Goal: Obtain resource: Obtain resource

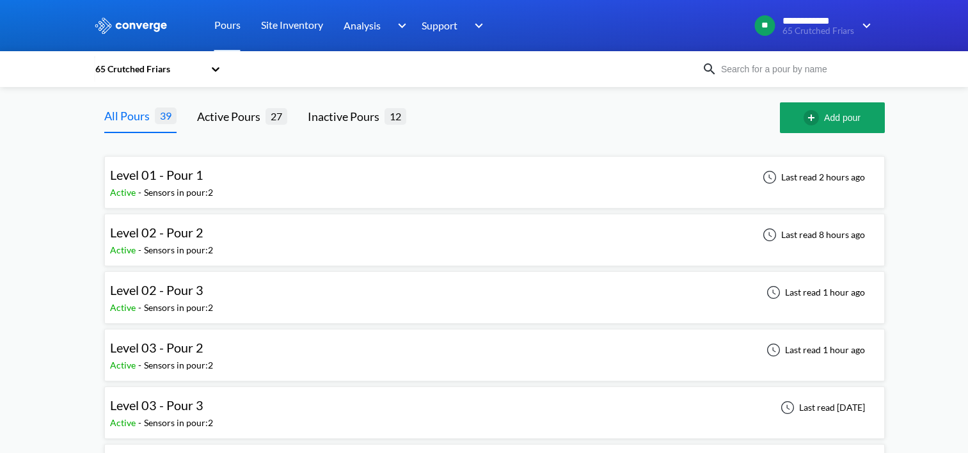
scroll to position [1407, 0]
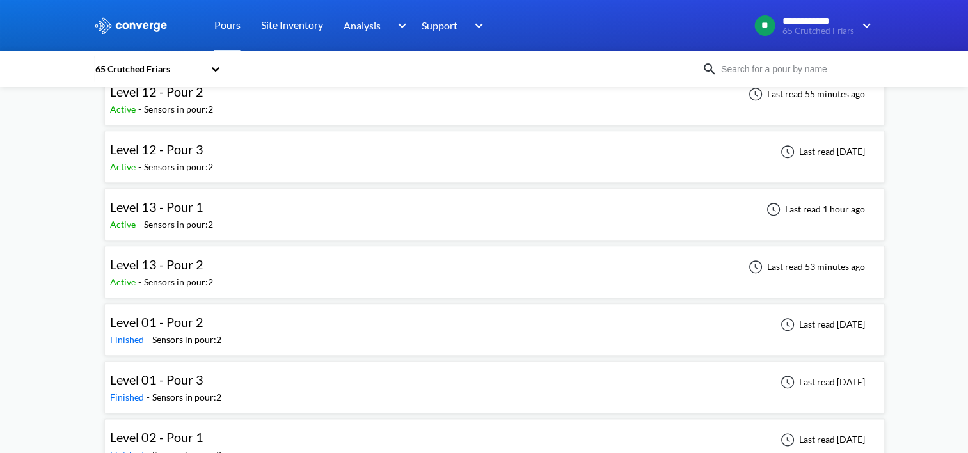
click at [328, 262] on div "Level 13 - Pour 2 Active - Sensors in pour: 2 Last read 53 minutes ago" at bounding box center [494, 271] width 769 height 41
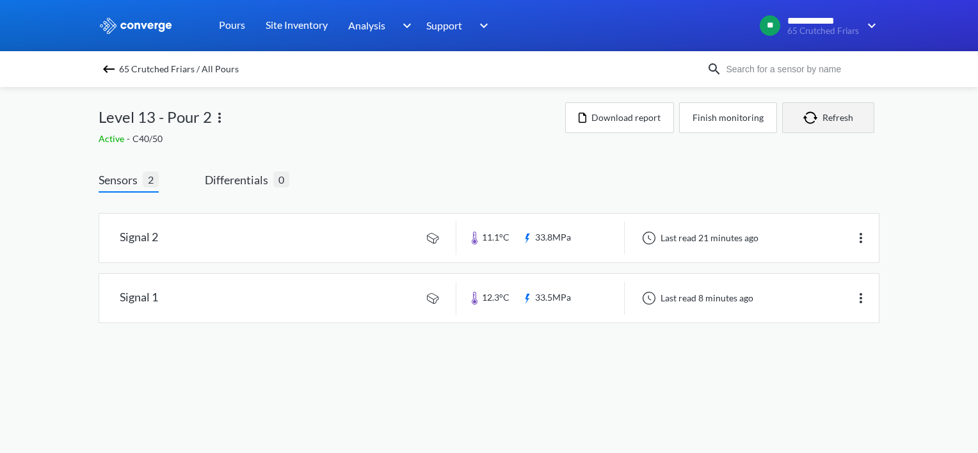
click at [830, 118] on button "Refresh" at bounding box center [828, 117] width 92 height 31
click at [643, 122] on button "Download report" at bounding box center [619, 117] width 109 height 31
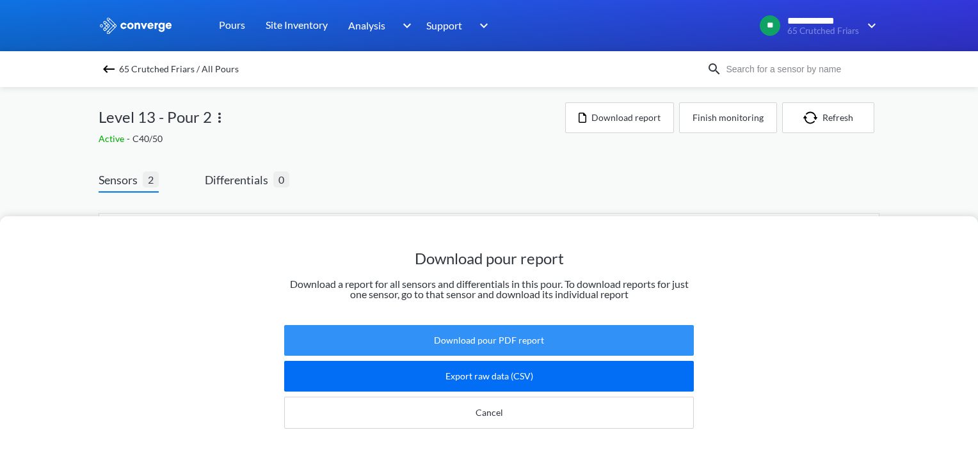
click at [505, 329] on button "Download pour PDF report" at bounding box center [488, 340] width 409 height 31
click at [475, 333] on button "Download pour PDF report" at bounding box center [488, 340] width 409 height 31
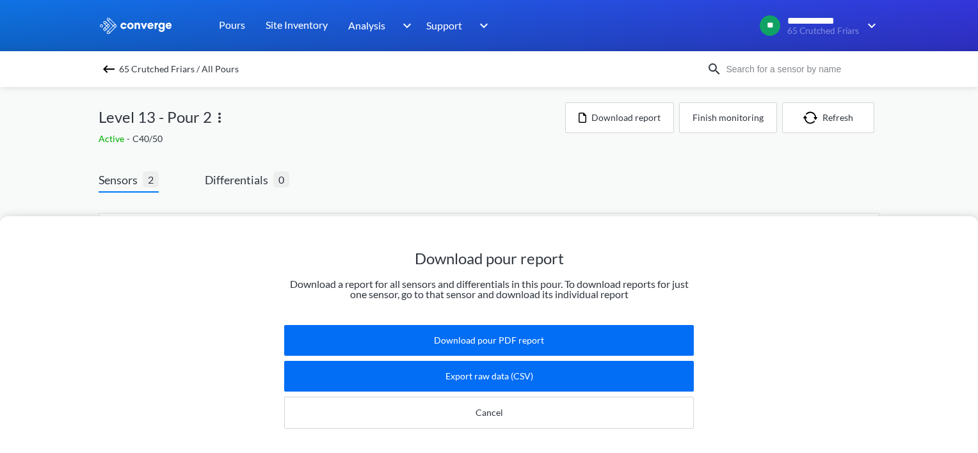
click at [105, 62] on img at bounding box center [108, 68] width 15 height 15
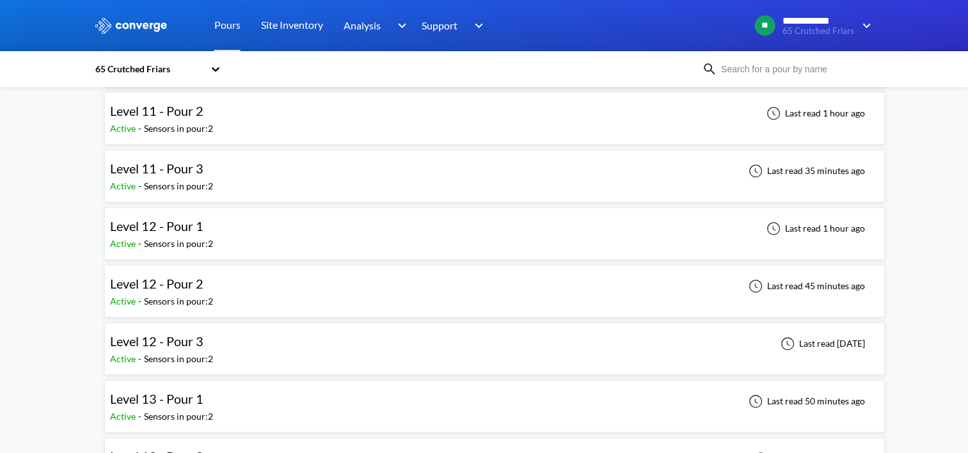
scroll to position [1280, 0]
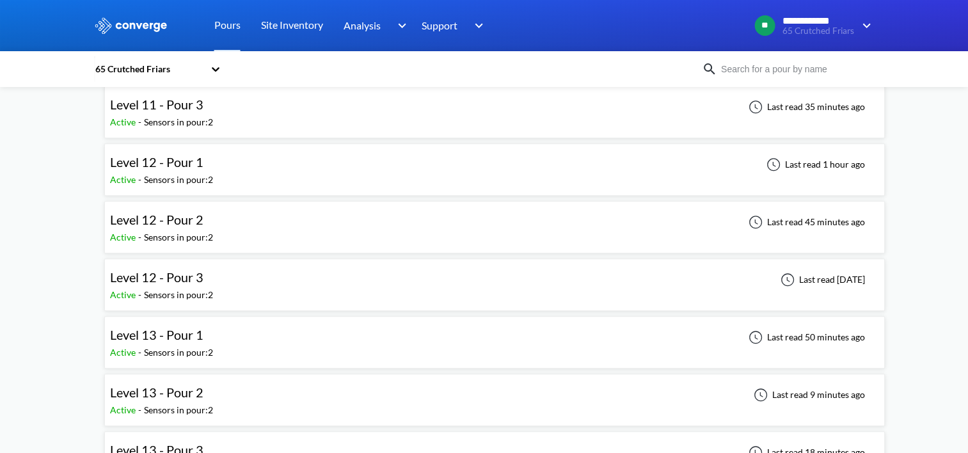
click at [278, 328] on div "Level 13 - Pour 1 Active - Sensors in pour: 2 Last read 50 minutes ago" at bounding box center [494, 342] width 769 height 41
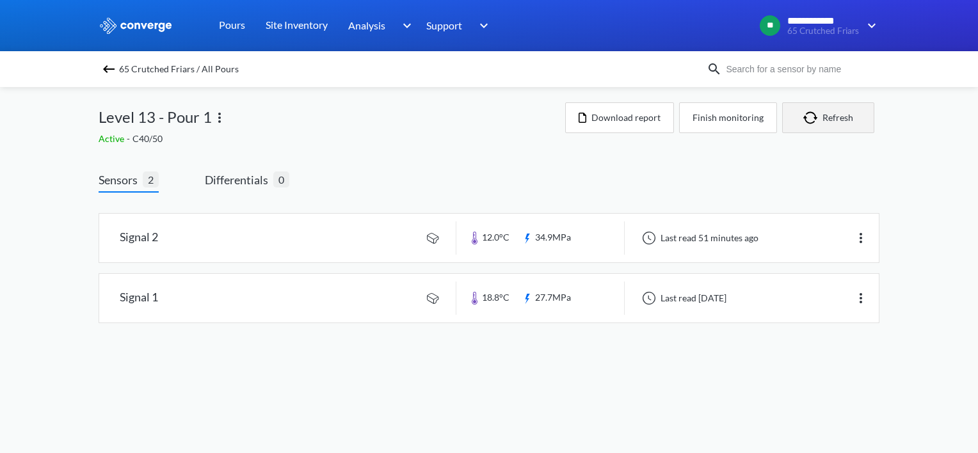
click at [836, 119] on button "Refresh" at bounding box center [828, 117] width 92 height 31
click at [816, 111] on img "button" at bounding box center [812, 117] width 19 height 13
click at [823, 118] on button "Refresh" at bounding box center [828, 117] width 92 height 31
click at [813, 118] on img "button" at bounding box center [812, 117] width 19 height 13
click at [630, 115] on button "Download report" at bounding box center [619, 117] width 109 height 31
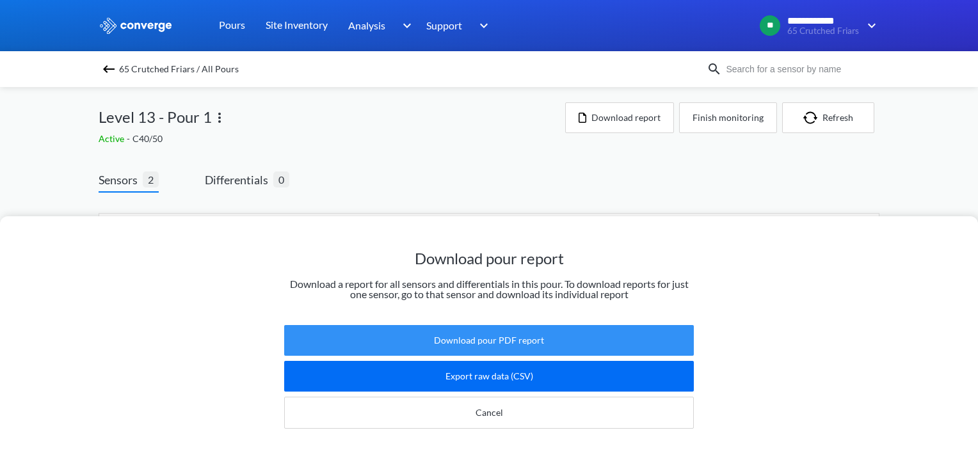
click at [519, 328] on button "Download pour PDF report" at bounding box center [488, 340] width 409 height 31
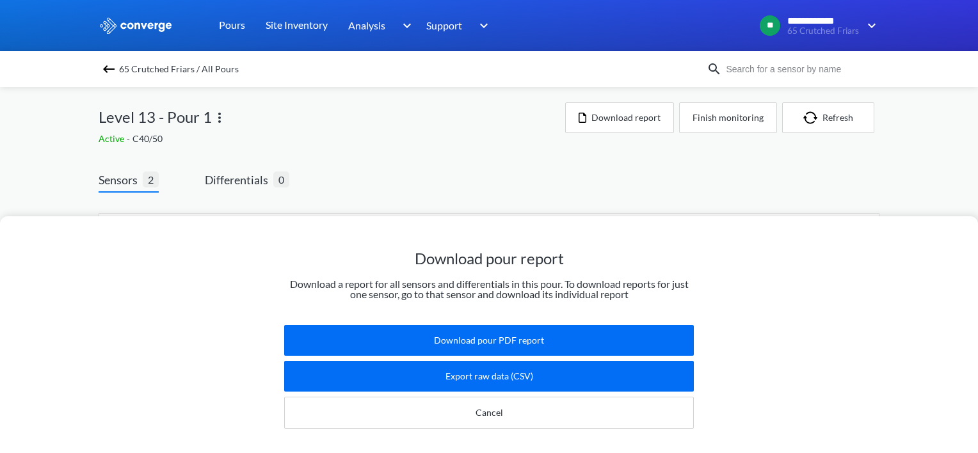
click at [111, 67] on img at bounding box center [108, 68] width 15 height 15
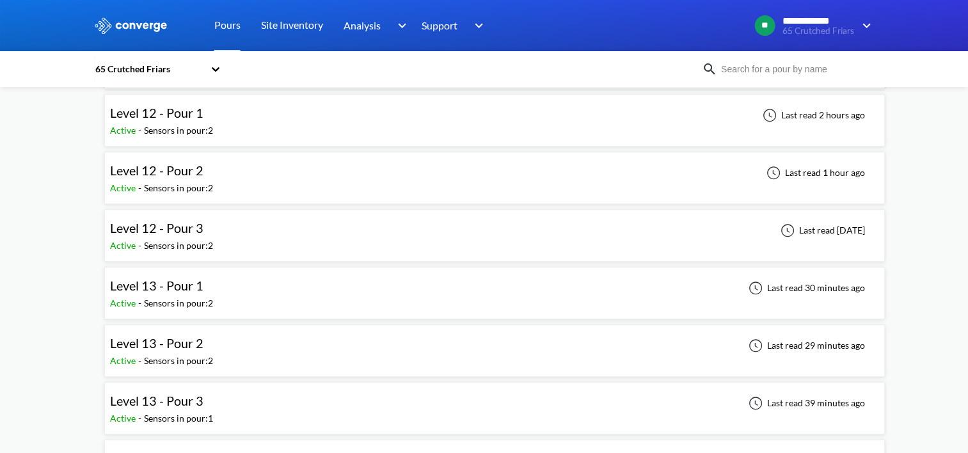
scroll to position [1407, 0]
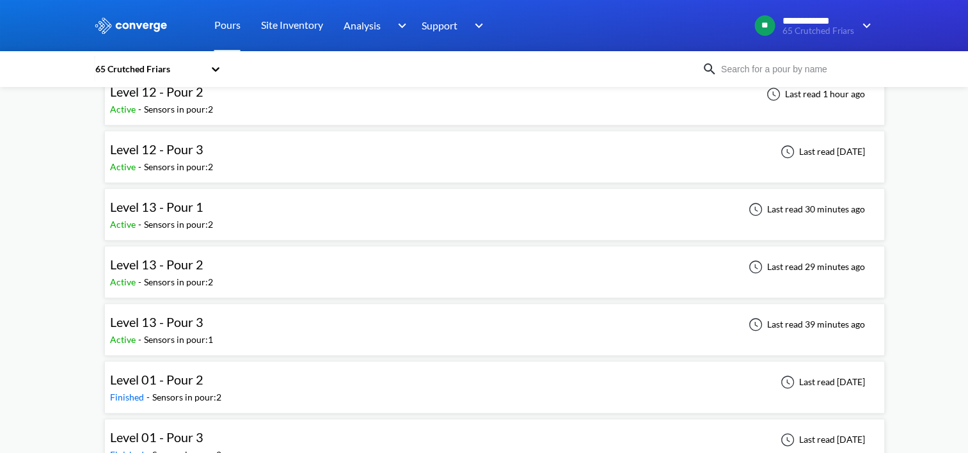
click at [246, 320] on div "Level 13 - Pour 3 Active - Sensors in pour: 1 Last read 39 minutes ago" at bounding box center [494, 329] width 769 height 41
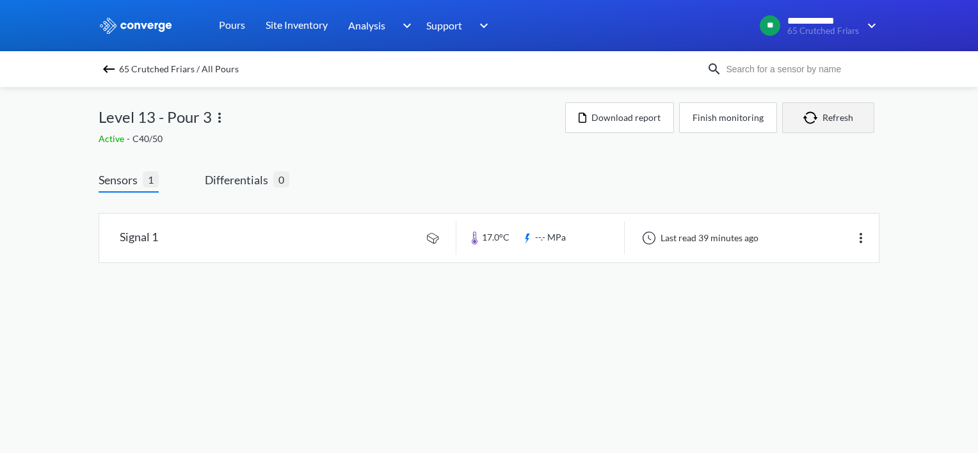
click at [843, 113] on button "Refresh" at bounding box center [828, 117] width 92 height 31
